Goal: Task Accomplishment & Management: Manage account settings

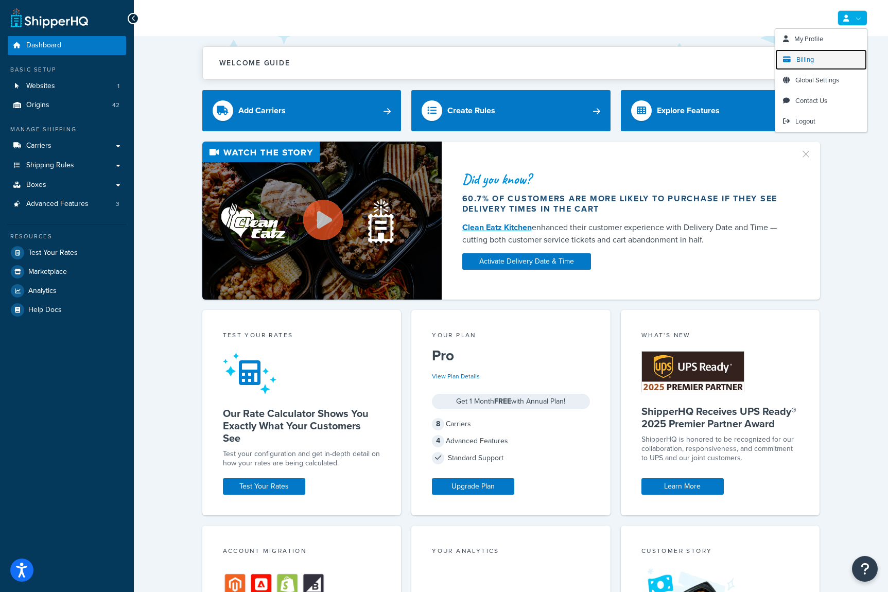
click at [806, 53] on link "Billing" at bounding box center [821, 59] width 92 height 21
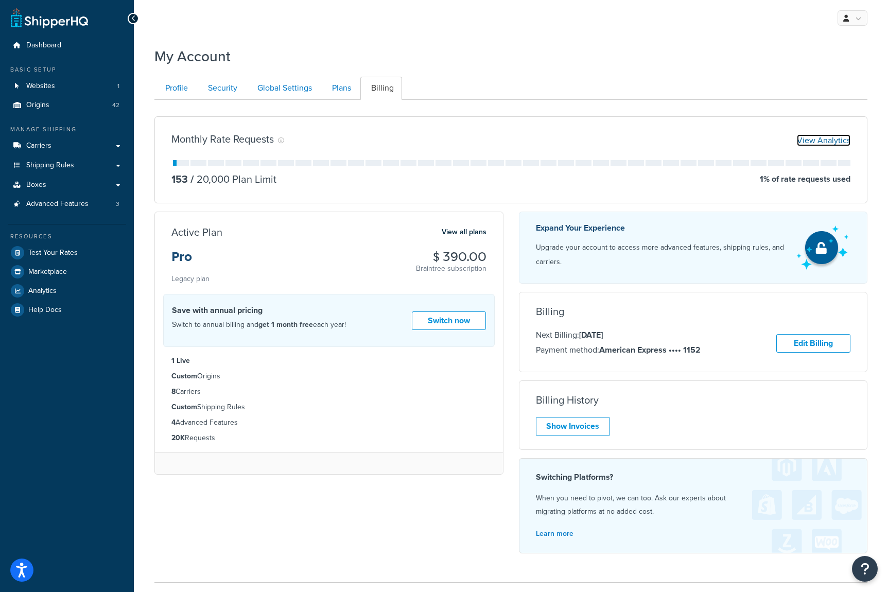
click at [811, 140] on link "View Analytics" at bounding box center [823, 140] width 54 height 12
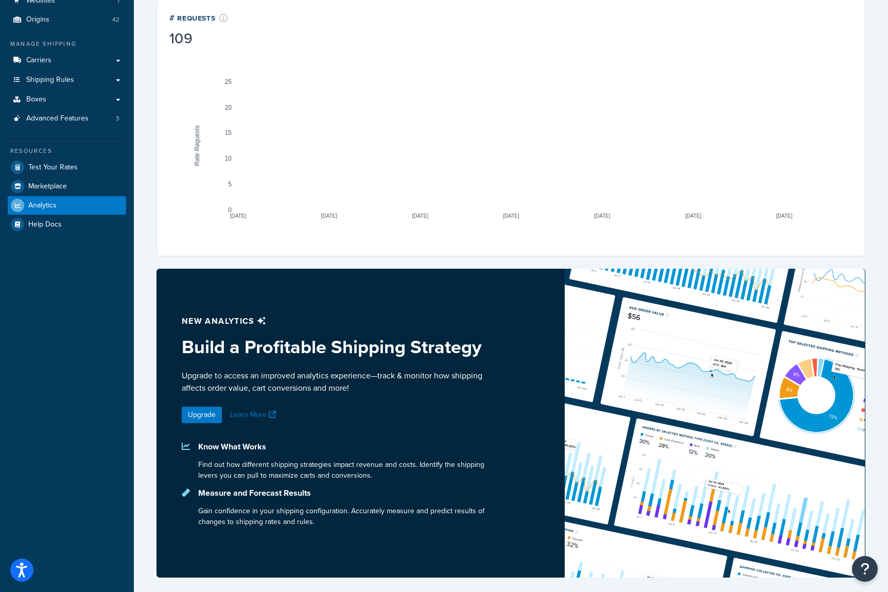
scroll to position [5, 0]
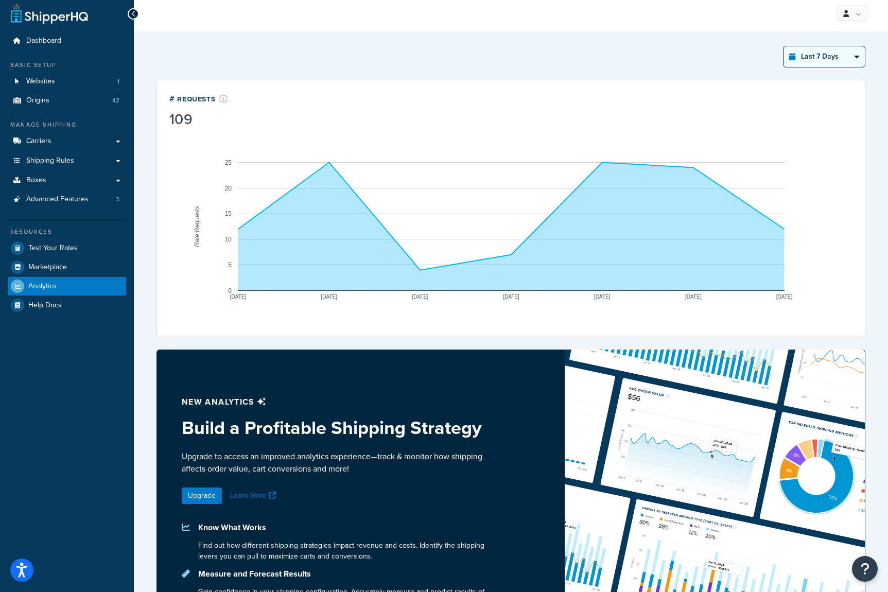
click at [817, 58] on select "Last 24 Hours Last 7 Days Last 30 Days Last 3 Months Last 6 Months Last 12 Mont…" at bounding box center [823, 56] width 81 height 21
click at [783, 46] on select "Last 24 Hours Last 7 Days Last 30 Days Last 3 Months Last 6 Months Last 12 Mont…" at bounding box center [823, 56] width 81 height 21
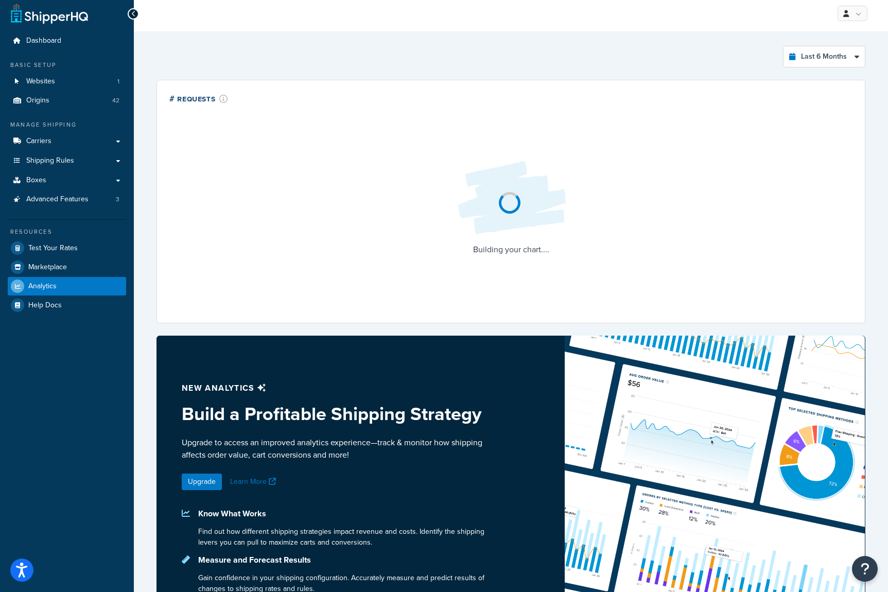
scroll to position [0, 0]
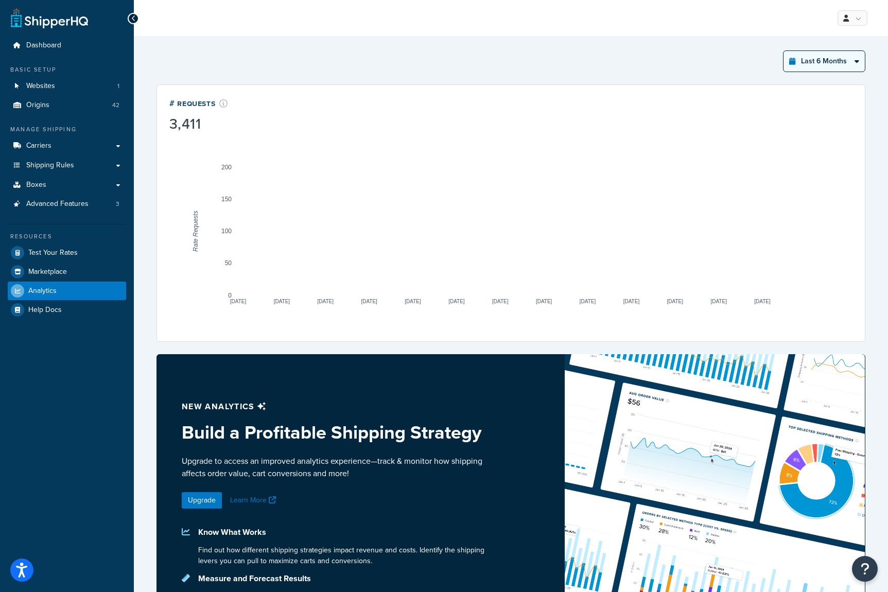
click at [817, 61] on select "Last 24 Hours Last 7 Days Last 30 Days Last 3 Months Last 6 Months Last 12 Mont…" at bounding box center [823, 61] width 81 height 21
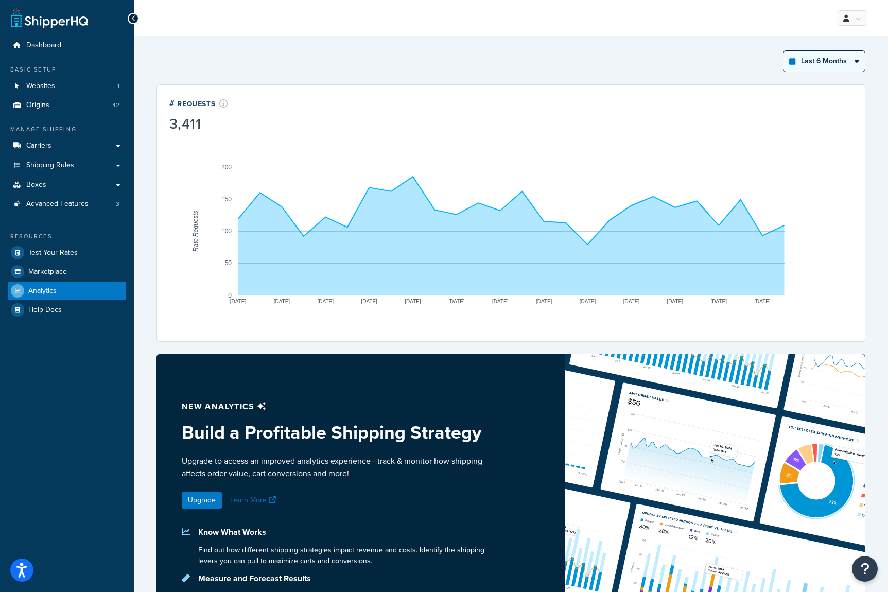
select select "last_year"
click at [783, 51] on select "Last 24 Hours Last 7 Days Last 30 Days Last 3 Months Last 6 Months Last 12 Mont…" at bounding box center [823, 61] width 81 height 21
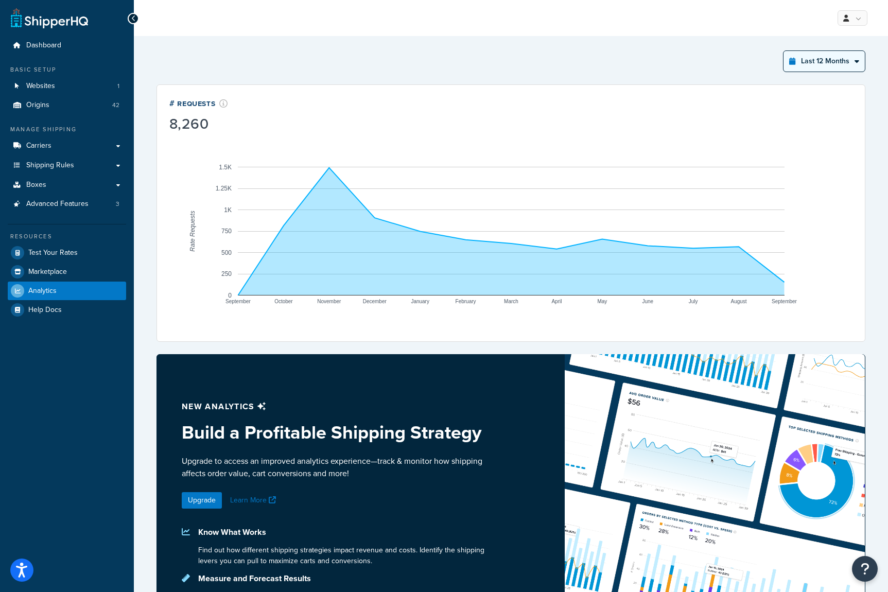
click at [808, 60] on select "Last 24 Hours Last 7 Days Last 30 Days Last 3 Months Last 6 Months Last 12 Mont…" at bounding box center [823, 61] width 81 height 21
click at [55, 287] on span "Analytics" at bounding box center [42, 291] width 28 height 9
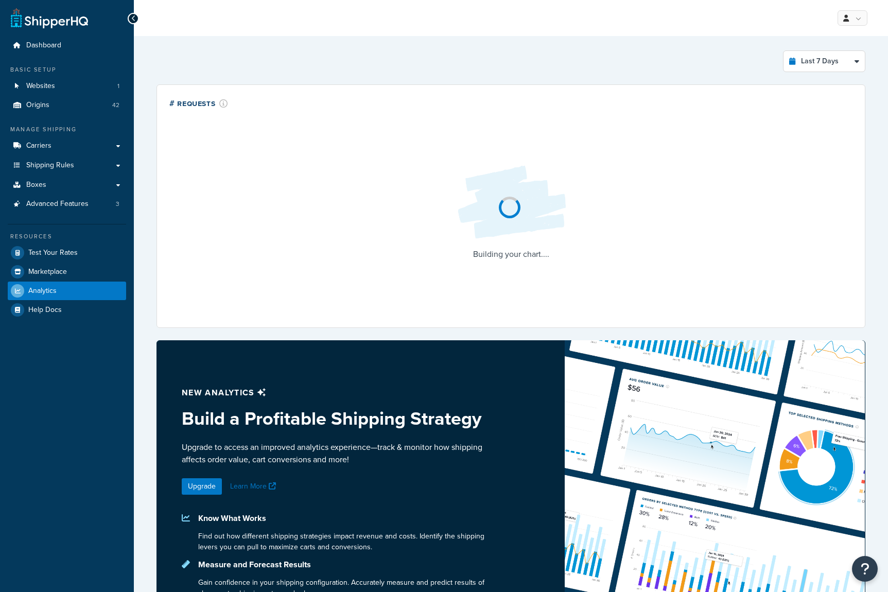
select select "last_7_days"
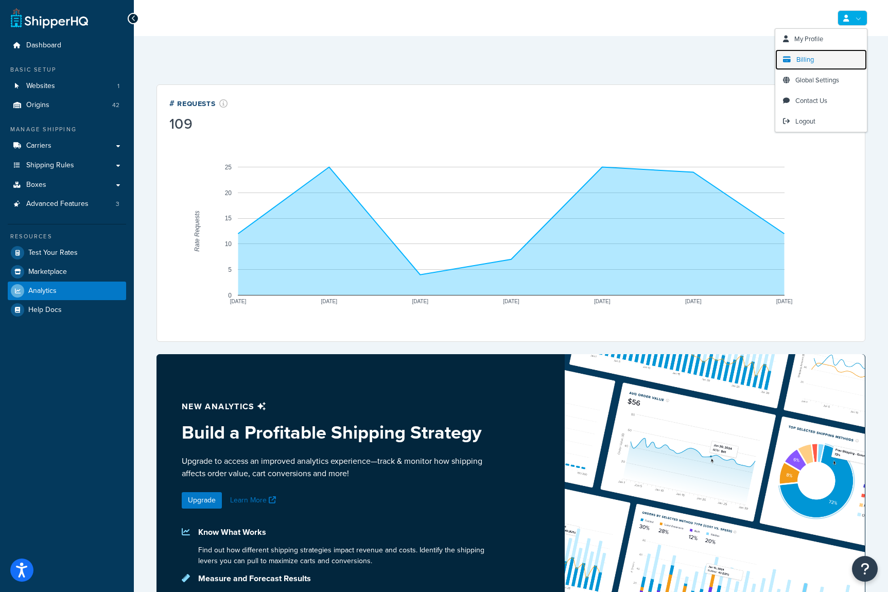
click at [802, 62] on span "Billing" at bounding box center [804, 60] width 17 height 10
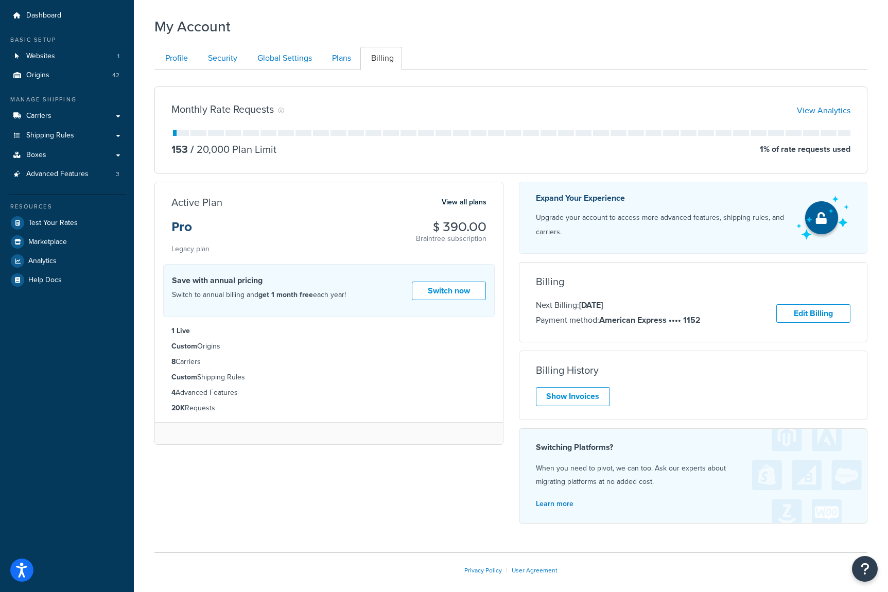
scroll to position [46, 0]
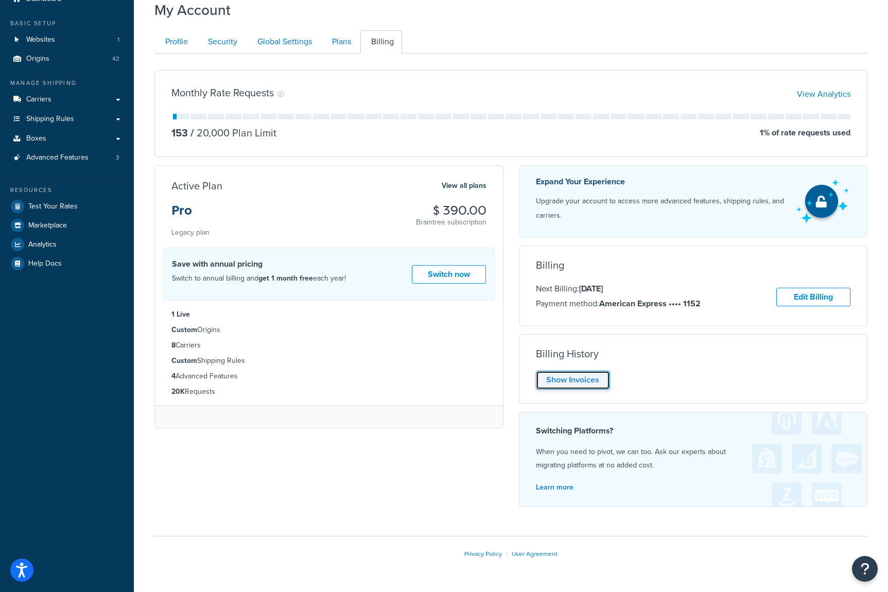
click at [569, 374] on link "Show Invoices" at bounding box center [573, 379] width 74 height 19
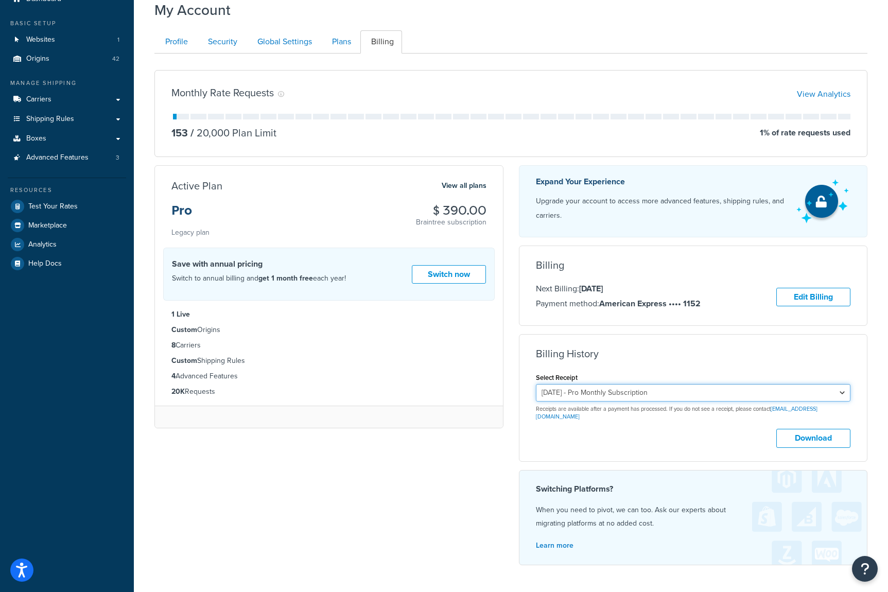
click at [752, 397] on select "September 5, 2025 - Pro Monthly Subscription August 5, 2025 - Pro Monthly Subsc…" at bounding box center [693, 392] width 315 height 17
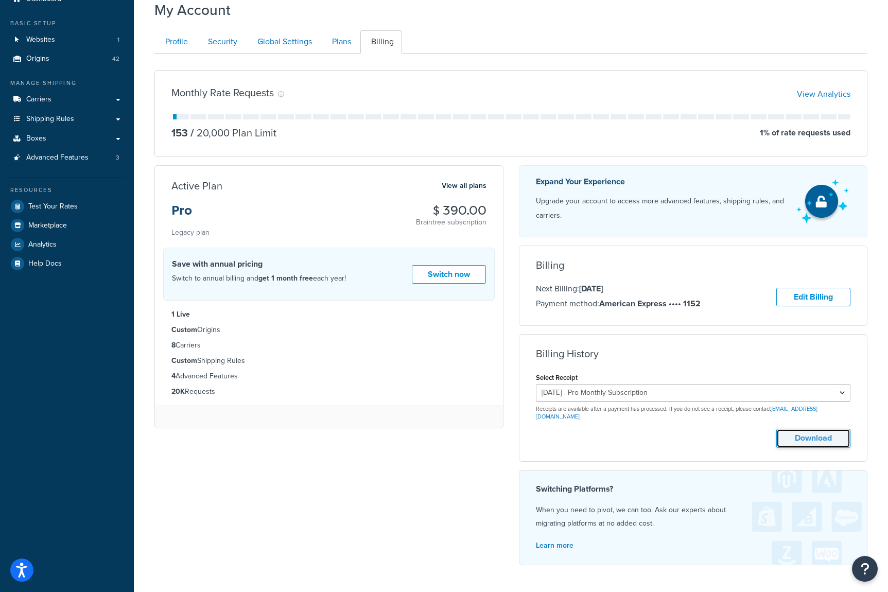
click at [798, 429] on button "Download" at bounding box center [813, 438] width 74 height 19
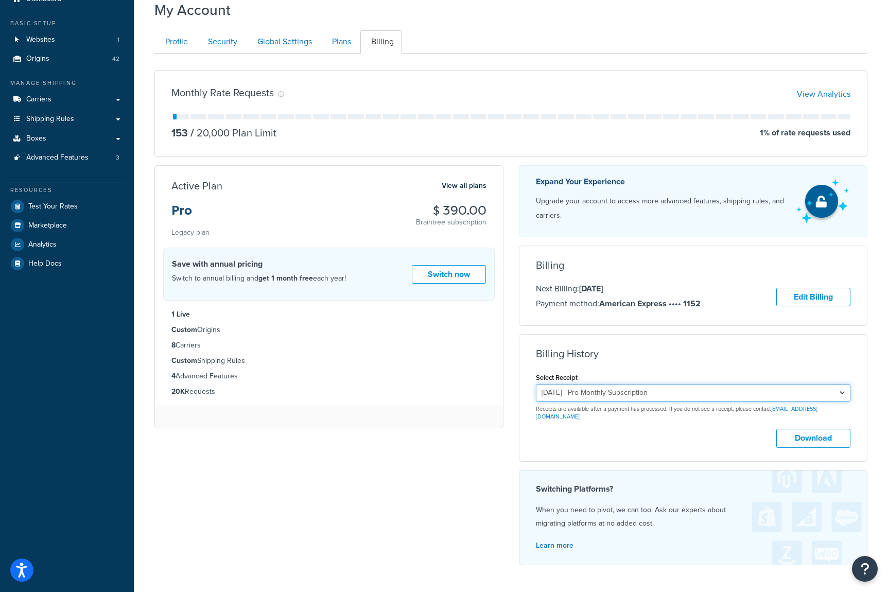
click at [793, 390] on select "September 5, 2025 - Pro Monthly Subscription August 5, 2025 - Pro Monthly Subsc…" at bounding box center [693, 392] width 315 height 17
click at [536, 384] on select "September 5, 2025 - Pro Monthly Subscription August 5, 2025 - Pro Monthly Subsc…" at bounding box center [693, 392] width 315 height 17
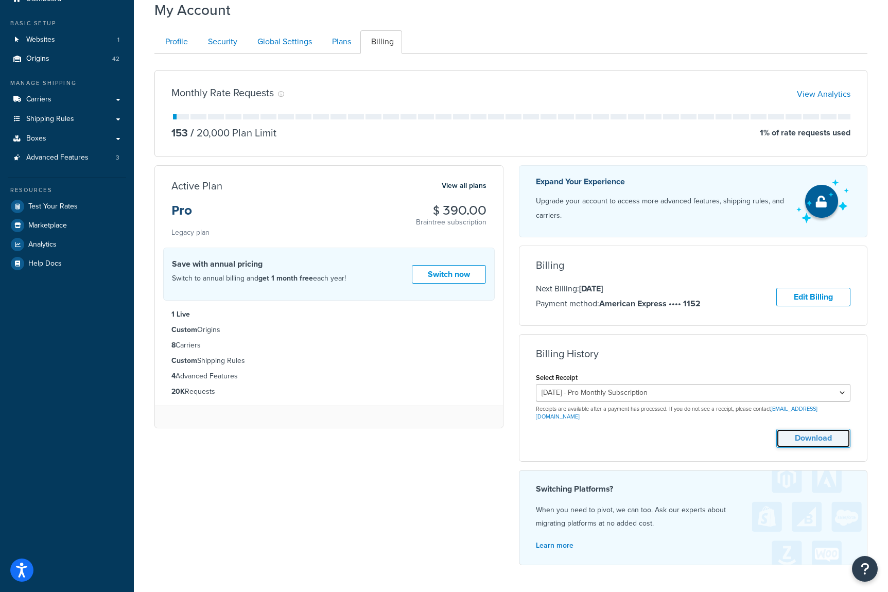
click at [800, 429] on button "Download" at bounding box center [813, 438] width 74 height 19
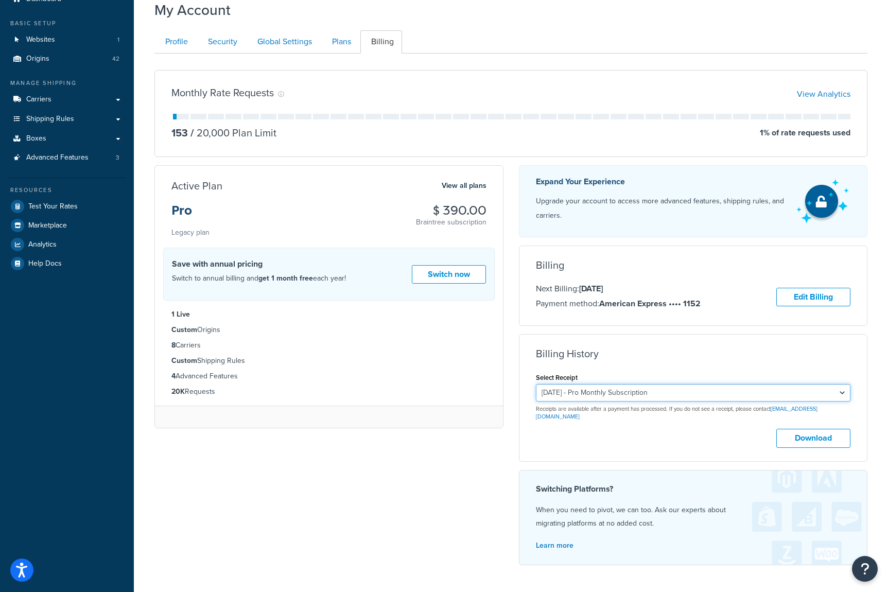
click at [693, 395] on select "September 5, 2025 - Pro Monthly Subscription August 5, 2025 - Pro Monthly Subsc…" at bounding box center [693, 392] width 315 height 17
select select "91977s47"
click at [536, 384] on select "September 5, 2025 - Pro Monthly Subscription August 5, 2025 - Pro Monthly Subsc…" at bounding box center [693, 392] width 315 height 17
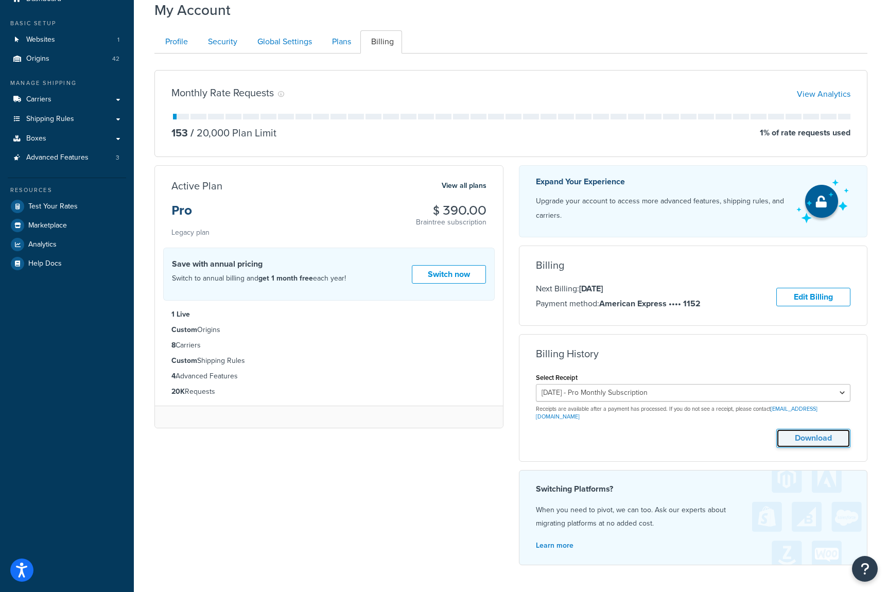
click at [801, 431] on button "Download" at bounding box center [813, 438] width 74 height 19
click at [472, 185] on link "View all plans" at bounding box center [463, 185] width 45 height 13
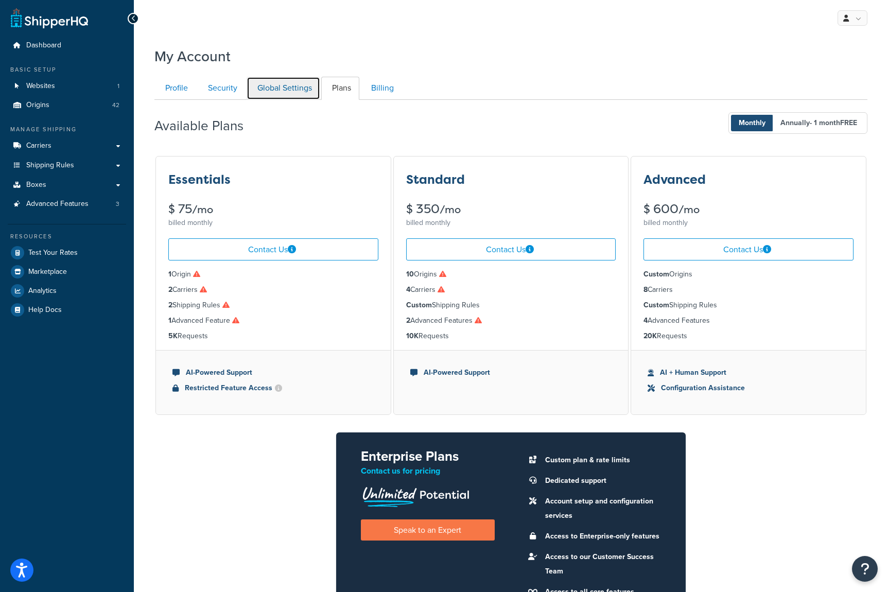
click at [274, 84] on link "Global Settings" at bounding box center [283, 88] width 74 height 23
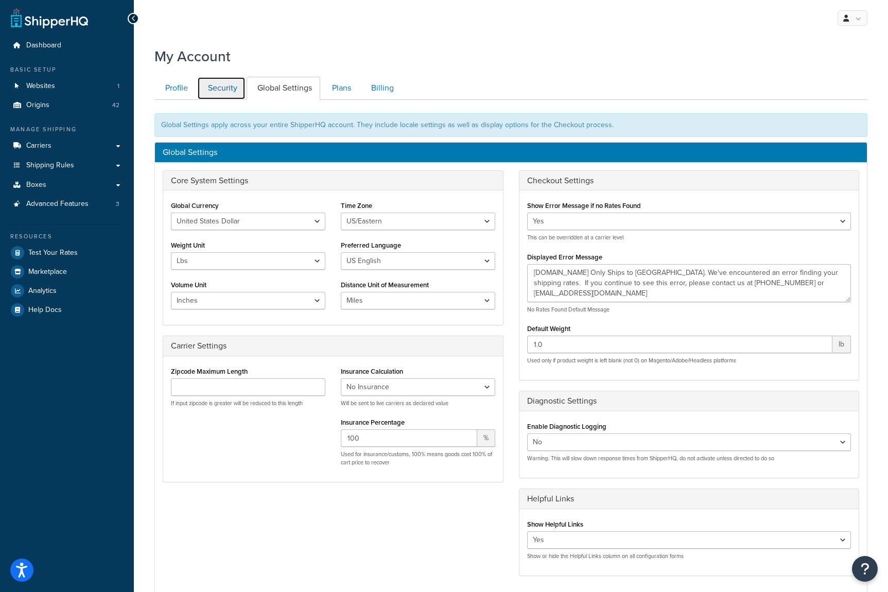
click at [238, 89] on link "Security" at bounding box center [221, 88] width 48 height 23
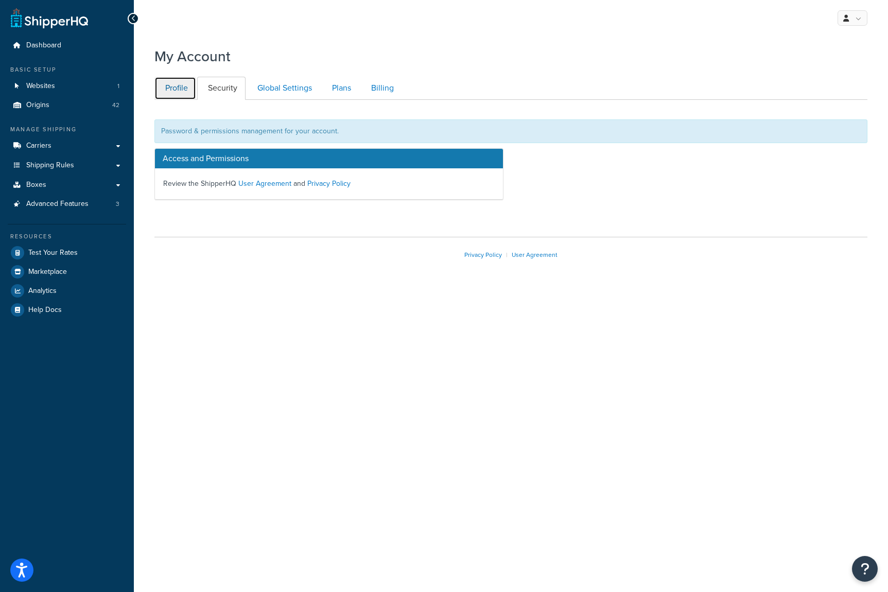
click at [173, 92] on link "Profile" at bounding box center [175, 88] width 42 height 23
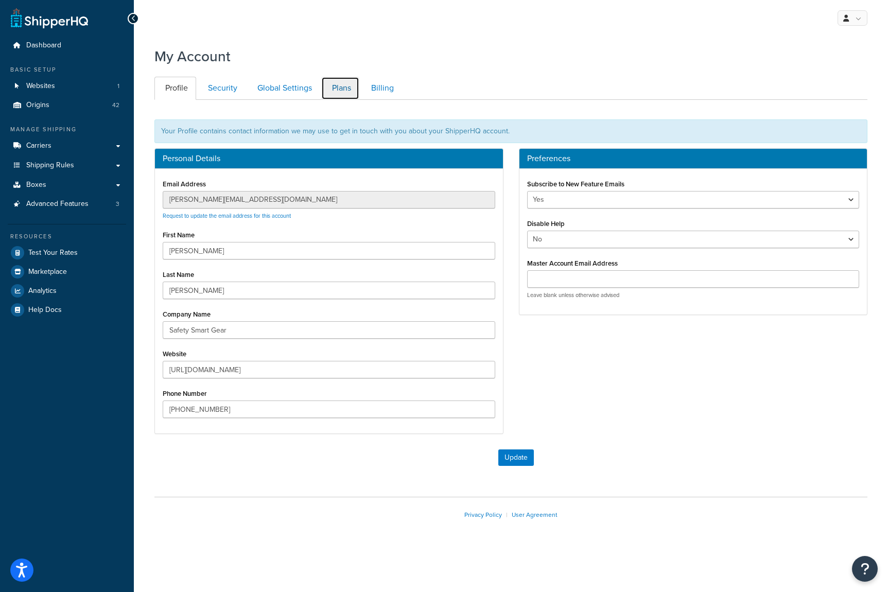
click at [335, 85] on link "Plans" at bounding box center [340, 88] width 38 height 23
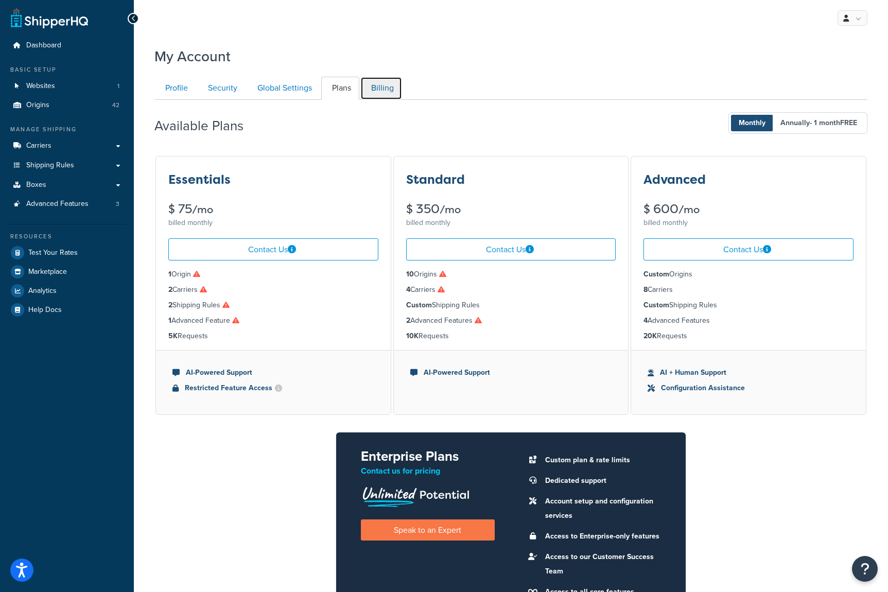
click at [376, 85] on link "Billing" at bounding box center [381, 88] width 42 height 23
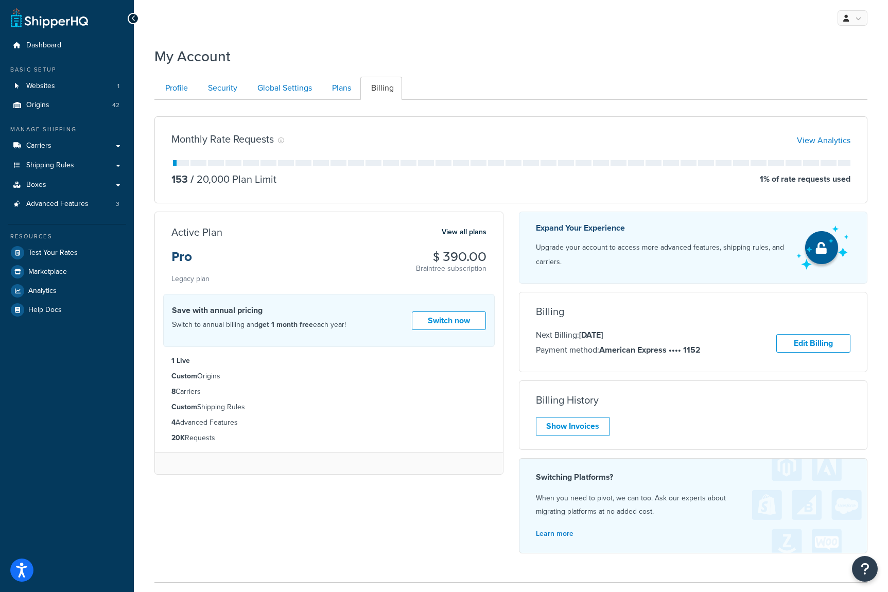
scroll to position [77, 0]
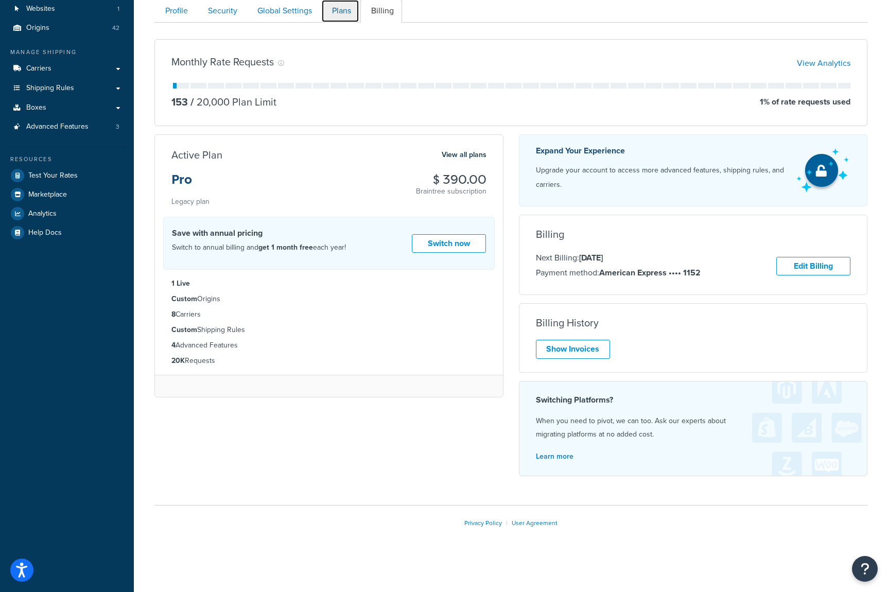
click at [349, 9] on link "Plans" at bounding box center [340, 10] width 38 height 23
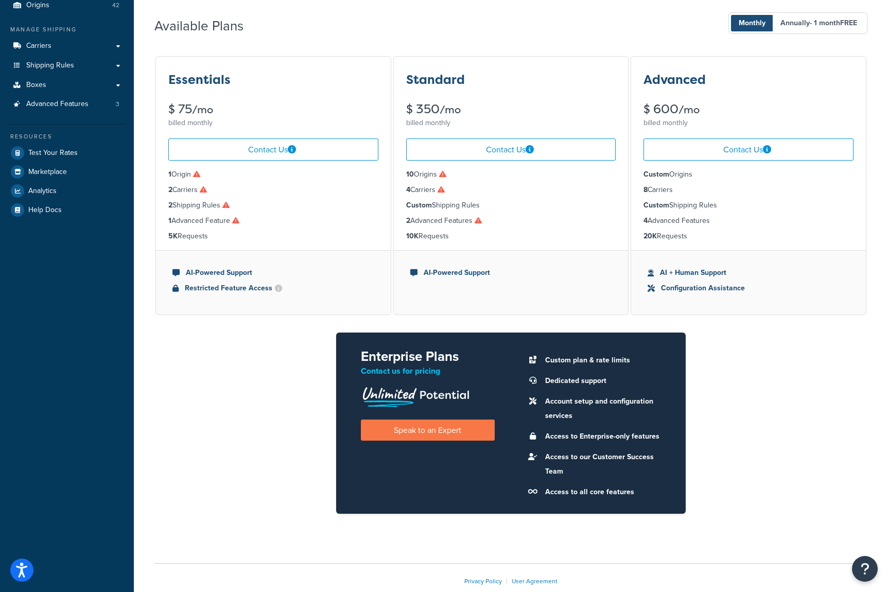
click at [481, 221] on icon at bounding box center [477, 220] width 7 height 7
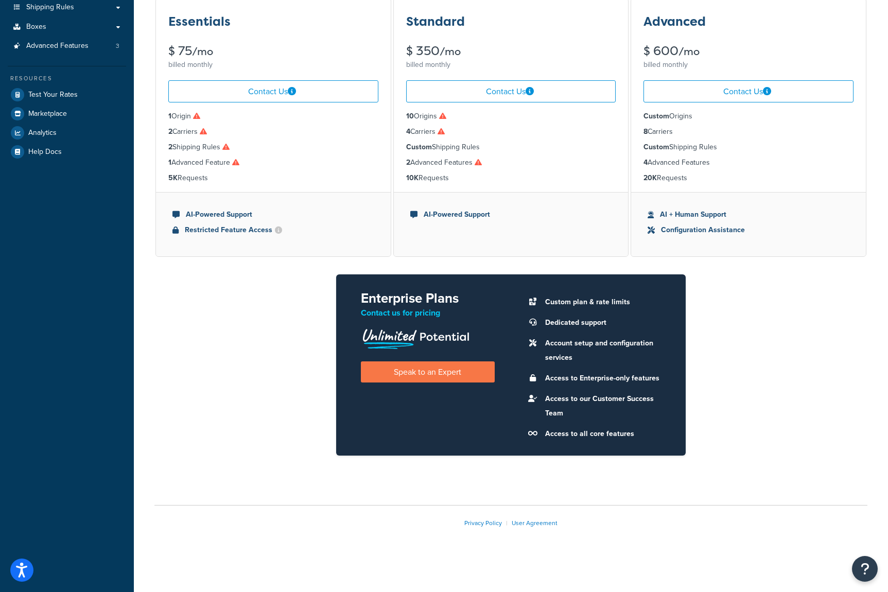
scroll to position [0, 0]
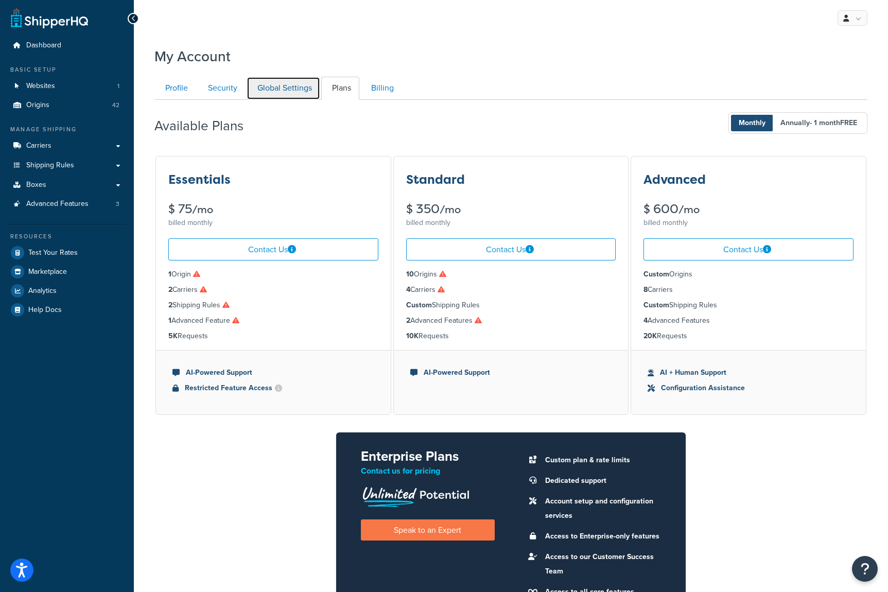
click at [286, 84] on link "Global Settings" at bounding box center [283, 88] width 74 height 23
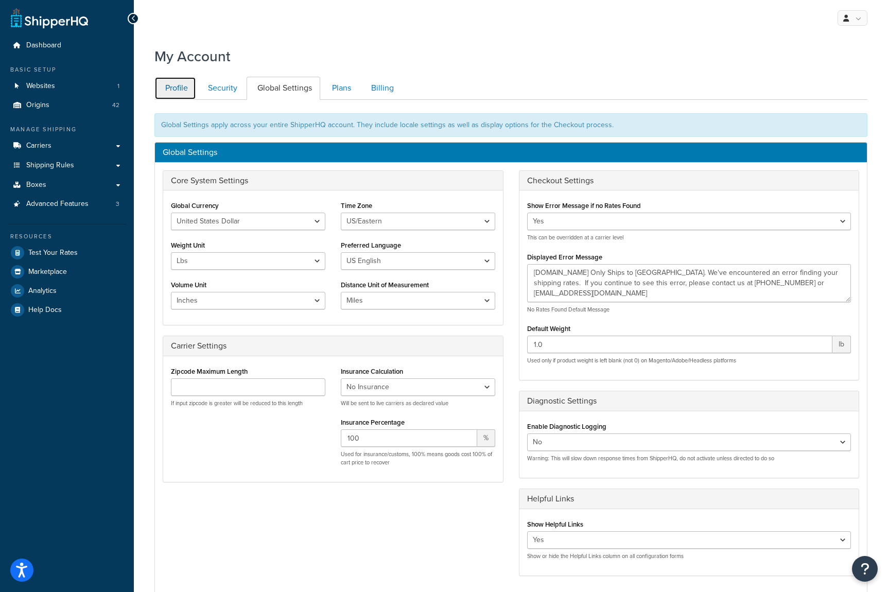
click at [167, 84] on link "Profile" at bounding box center [175, 88] width 42 height 23
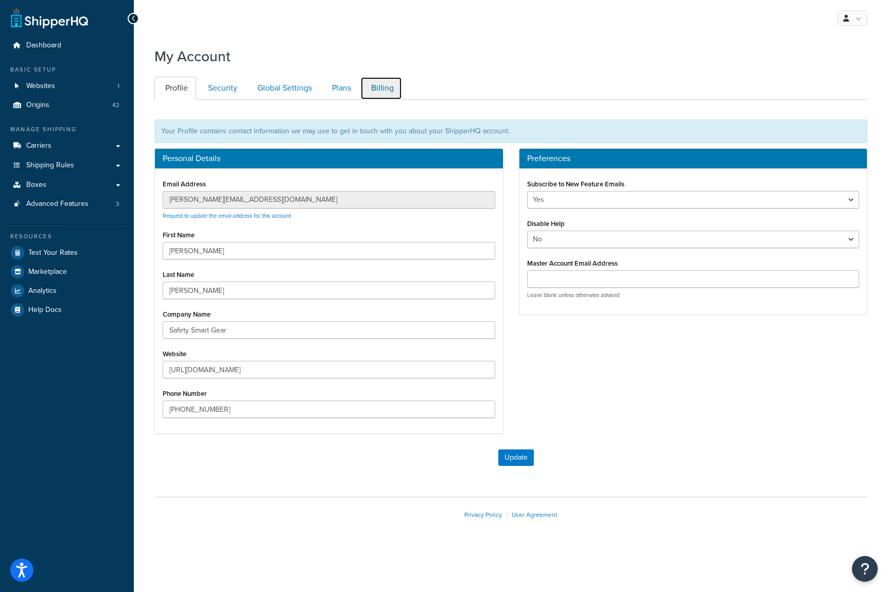
click at [387, 81] on link "Billing" at bounding box center [381, 88] width 42 height 23
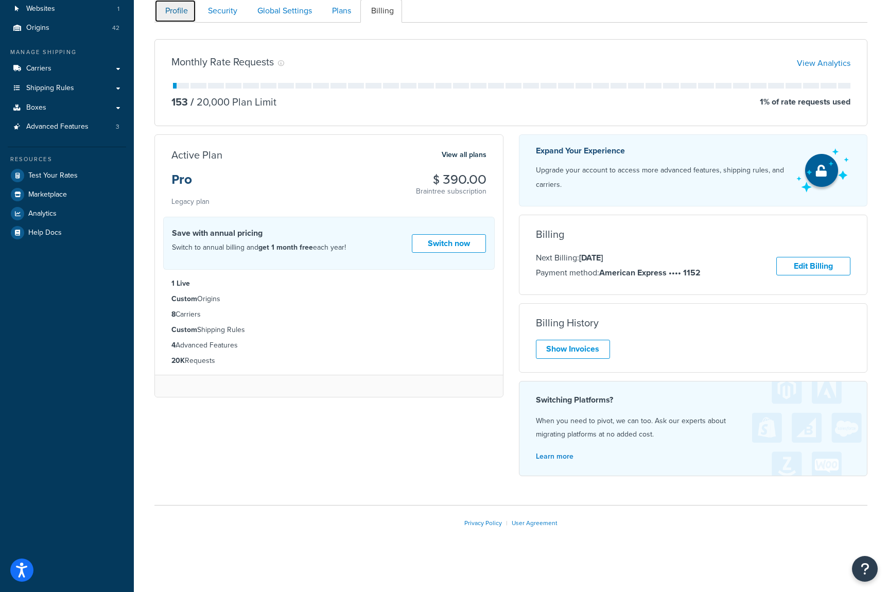
click at [182, 13] on link "Profile" at bounding box center [175, 10] width 42 height 23
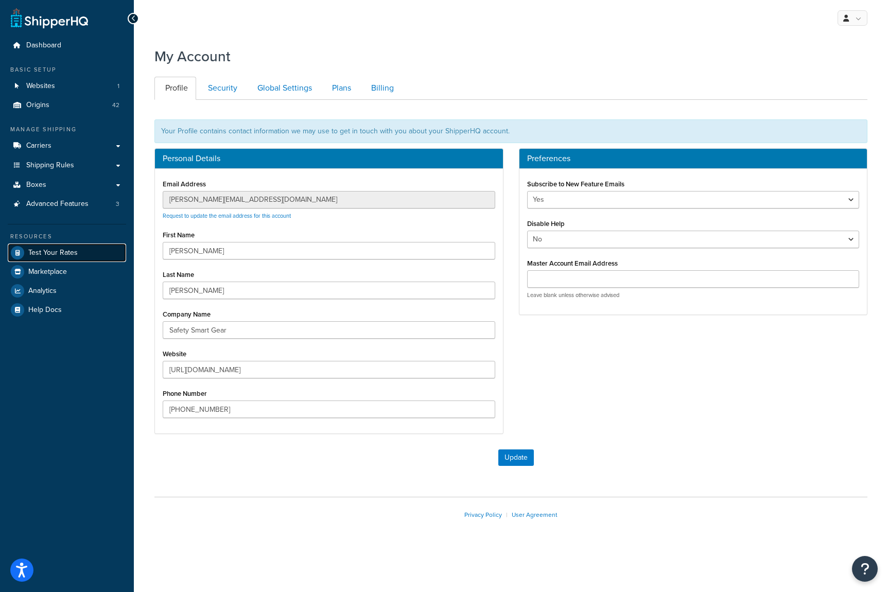
click at [68, 253] on span "Test Your Rates" at bounding box center [52, 253] width 49 height 9
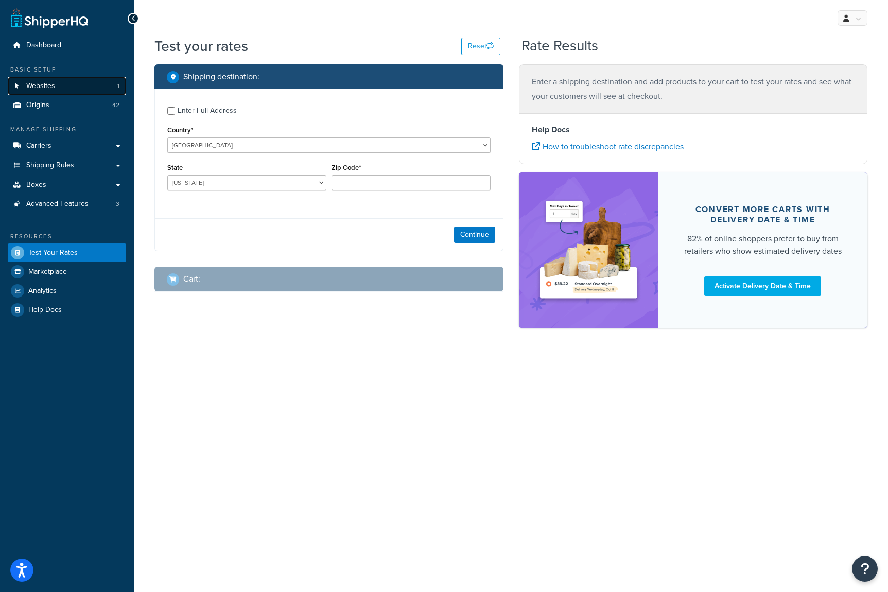
click at [37, 87] on span "Websites" at bounding box center [40, 86] width 29 height 9
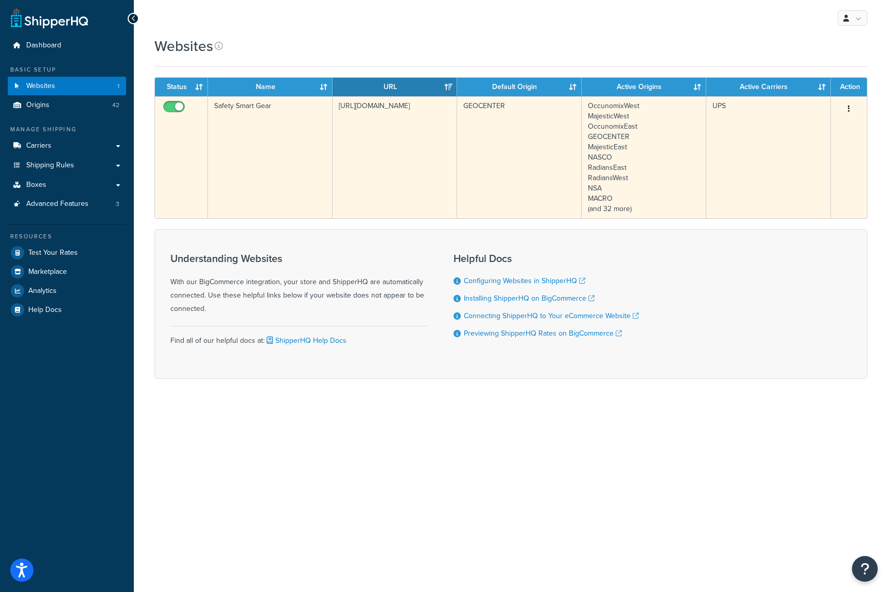
click at [849, 108] on button "button" at bounding box center [848, 109] width 14 height 16
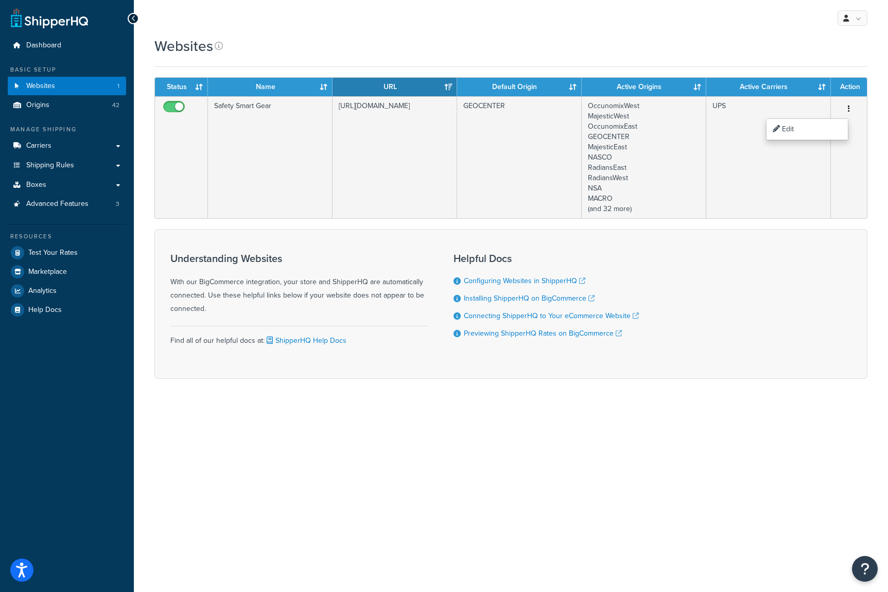
click at [781, 52] on div "Websites" at bounding box center [510, 46] width 713 height 20
click at [702, 13] on div "My Profile Billing Global Settings Contact Us Logout" at bounding box center [511, 18] width 754 height 36
click at [79, 43] on link "Dashboard" at bounding box center [67, 45] width 118 height 19
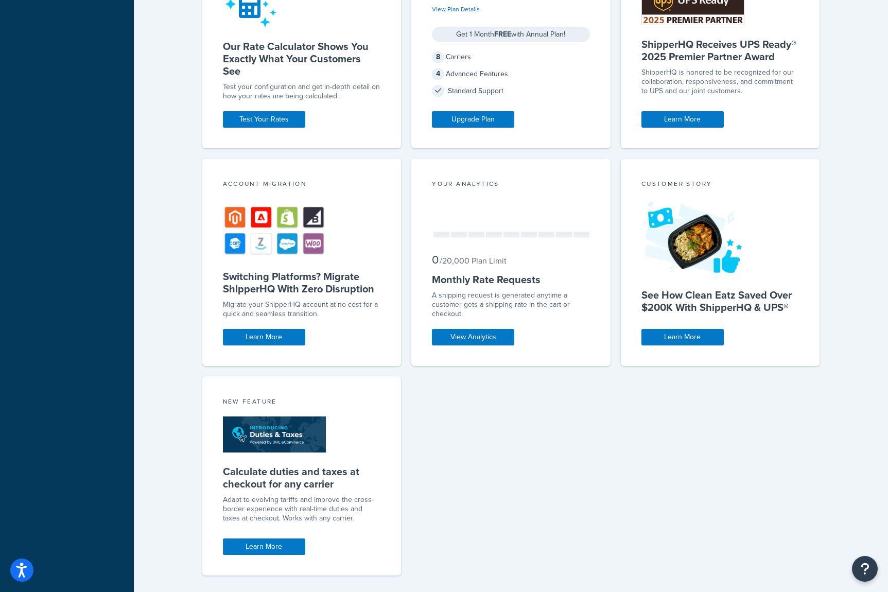
scroll to position [392, 0]
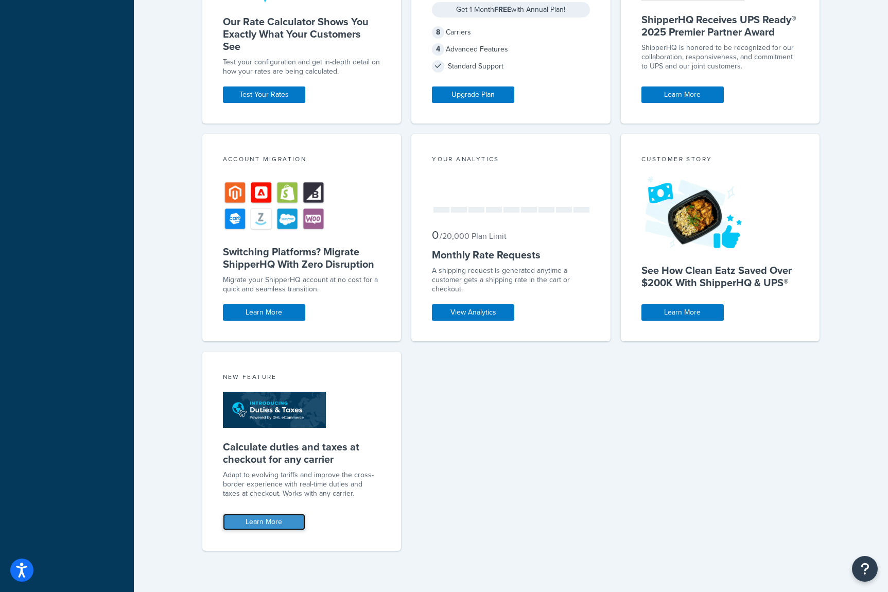
click at [260, 524] on link "Learn More" at bounding box center [264, 521] width 82 height 16
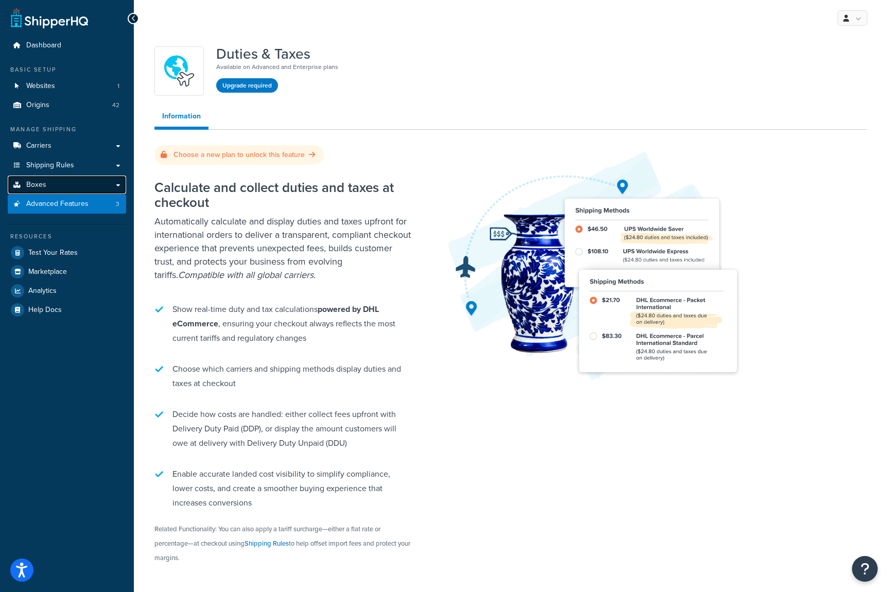
click at [46, 183] on link "Boxes" at bounding box center [67, 184] width 118 height 19
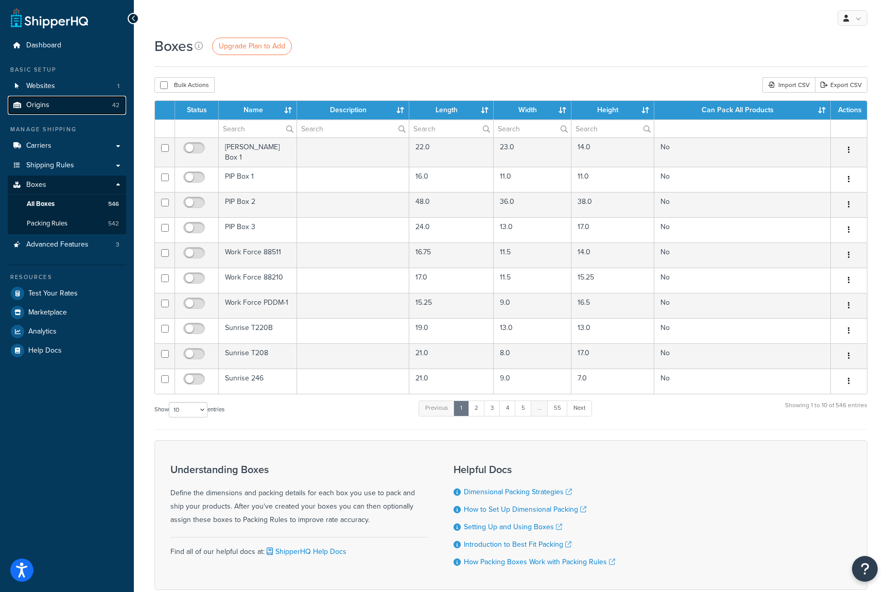
click at [105, 108] on link "Origins 42" at bounding box center [67, 105] width 118 height 19
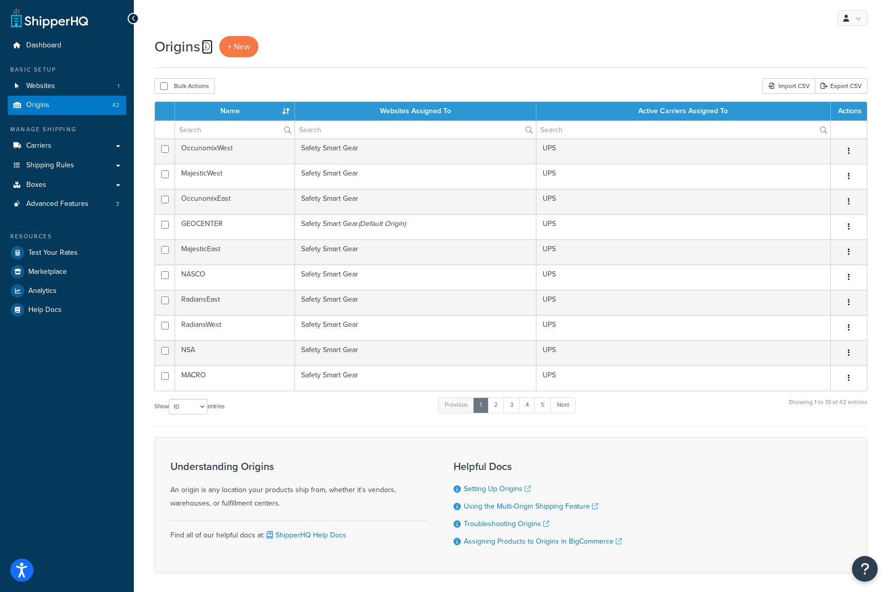
click at [206, 48] on icon at bounding box center [206, 46] width 8 height 8
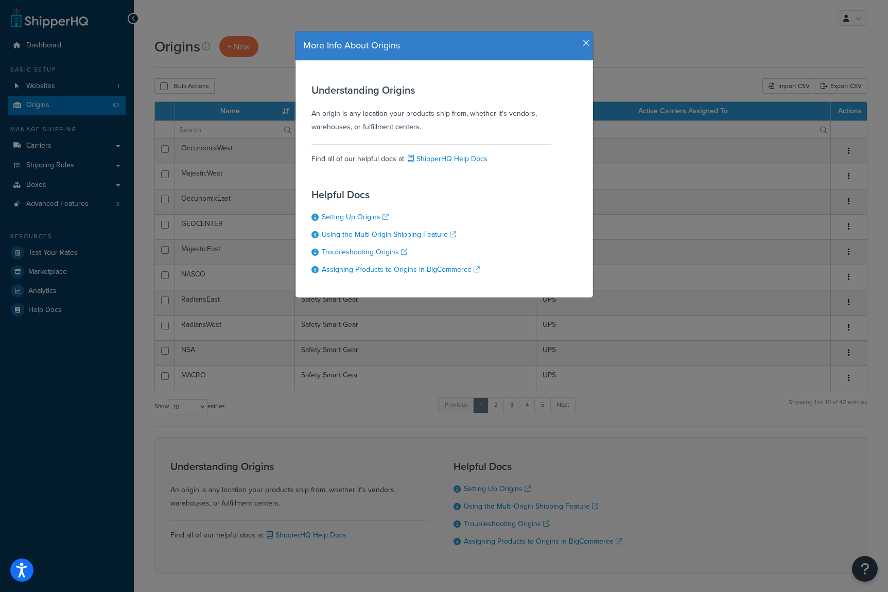
click at [584, 42] on icon "button" at bounding box center [585, 43] width 7 height 9
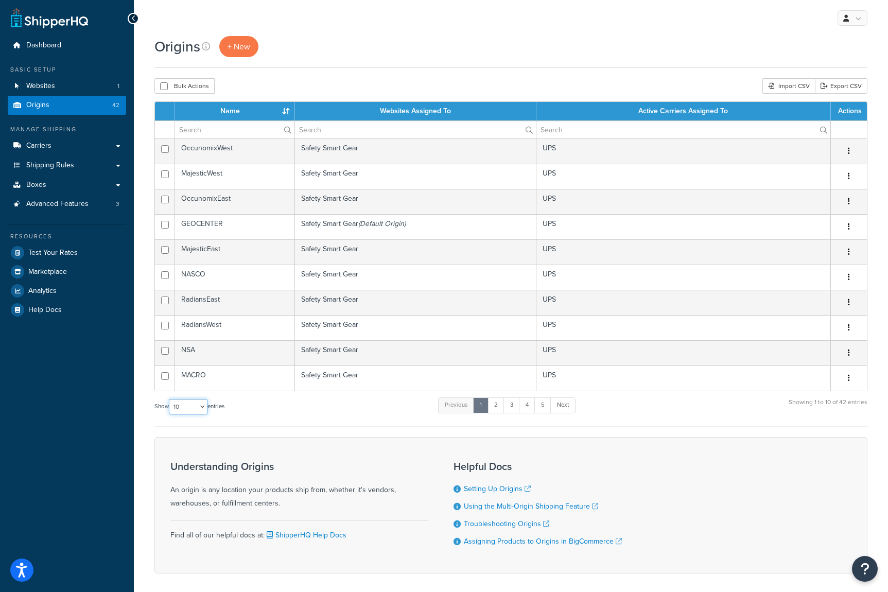
click at [202, 402] on select "10 15 25 50 100 1000" at bounding box center [188, 406] width 39 height 15
select select "50"
click at [170, 399] on select "10 15 25 50 100 1000" at bounding box center [188, 406] width 39 height 15
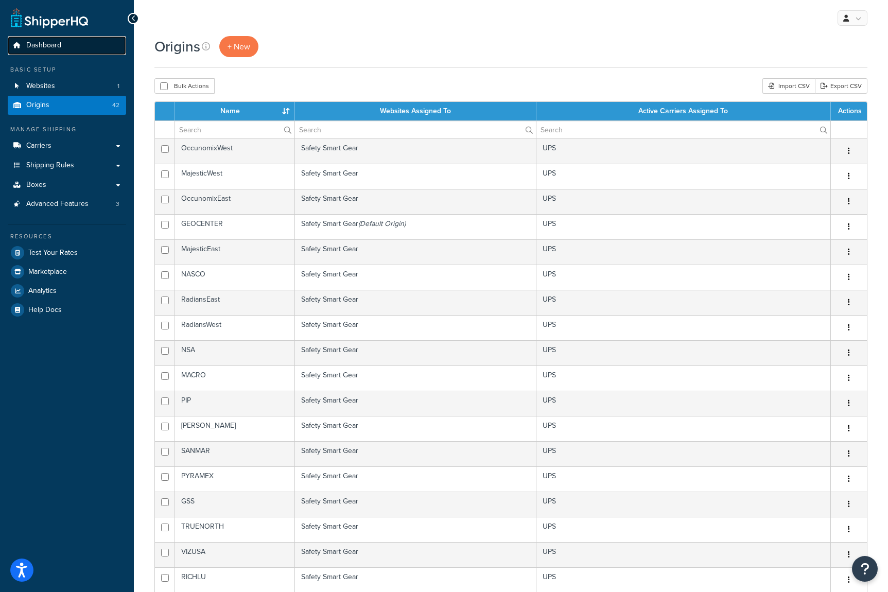
click at [46, 46] on span "Dashboard" at bounding box center [43, 45] width 35 height 9
